Goal: Information Seeking & Learning: Learn about a topic

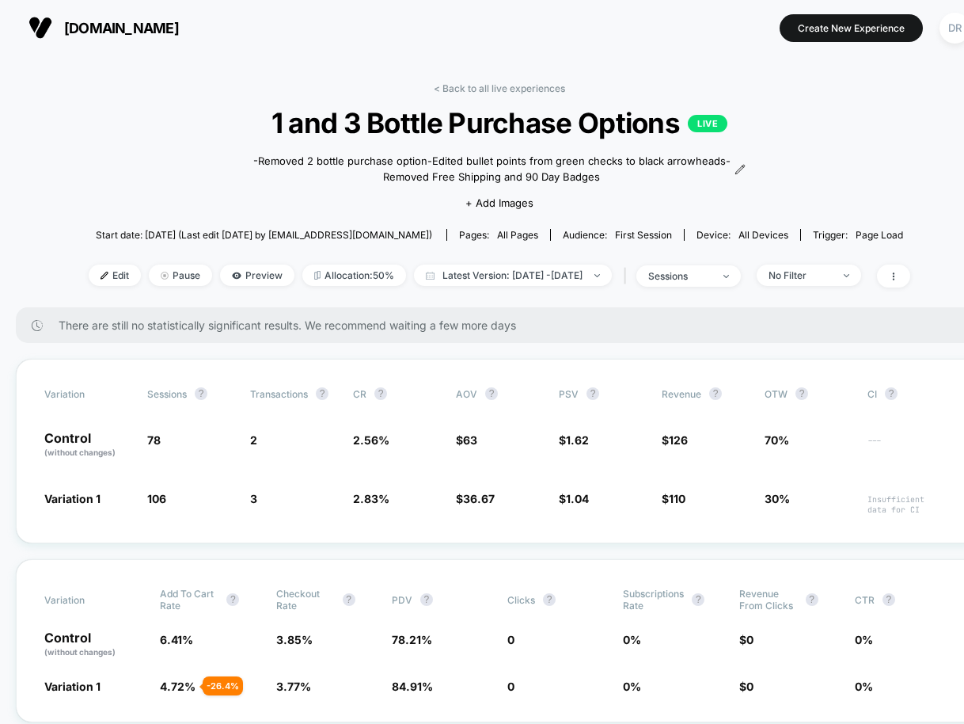
scroll to position [23, 0]
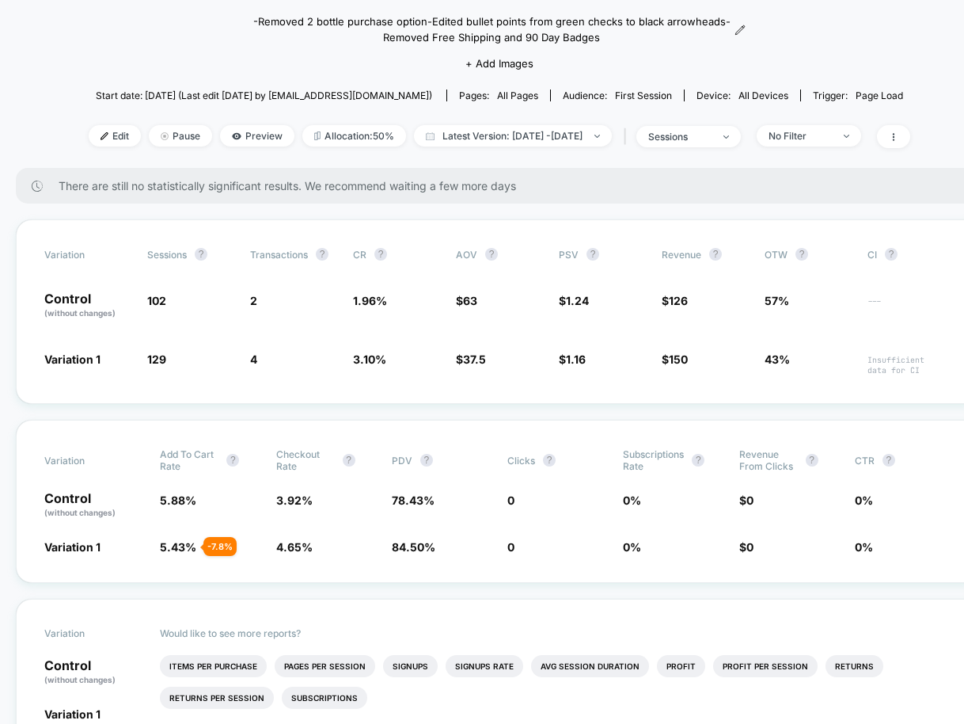
scroll to position [150, 0]
